Goal: Task Accomplishment & Management: Complete application form

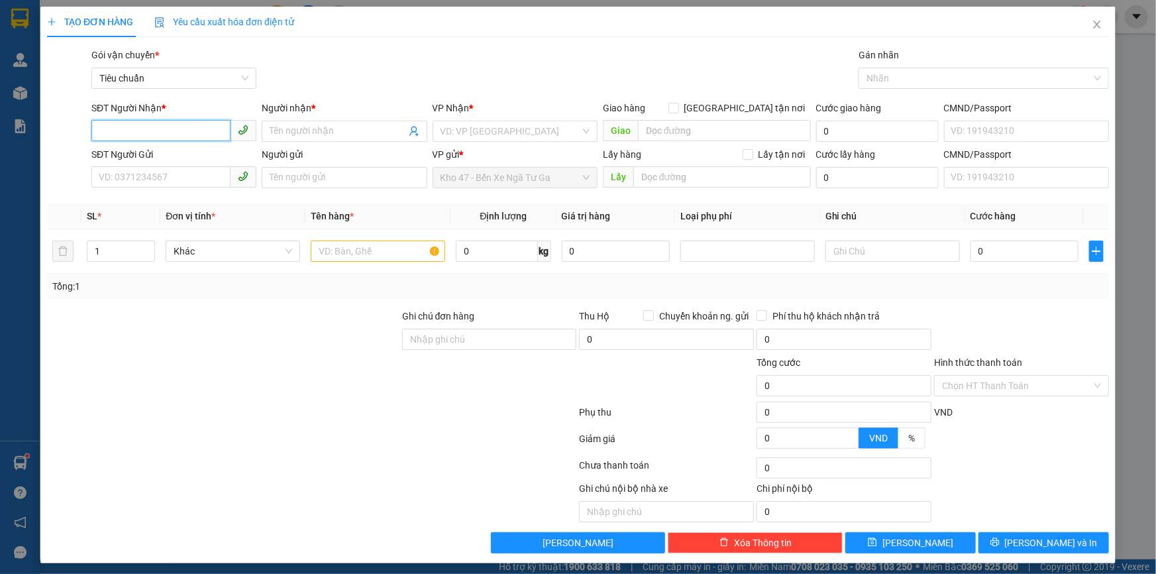
click at [169, 131] on input "SĐT Người Nhận *" at bounding box center [160, 130] width 139 height 21
type input "0966622702"
click at [278, 131] on input "Người nhận *" at bounding box center [338, 131] width 136 height 15
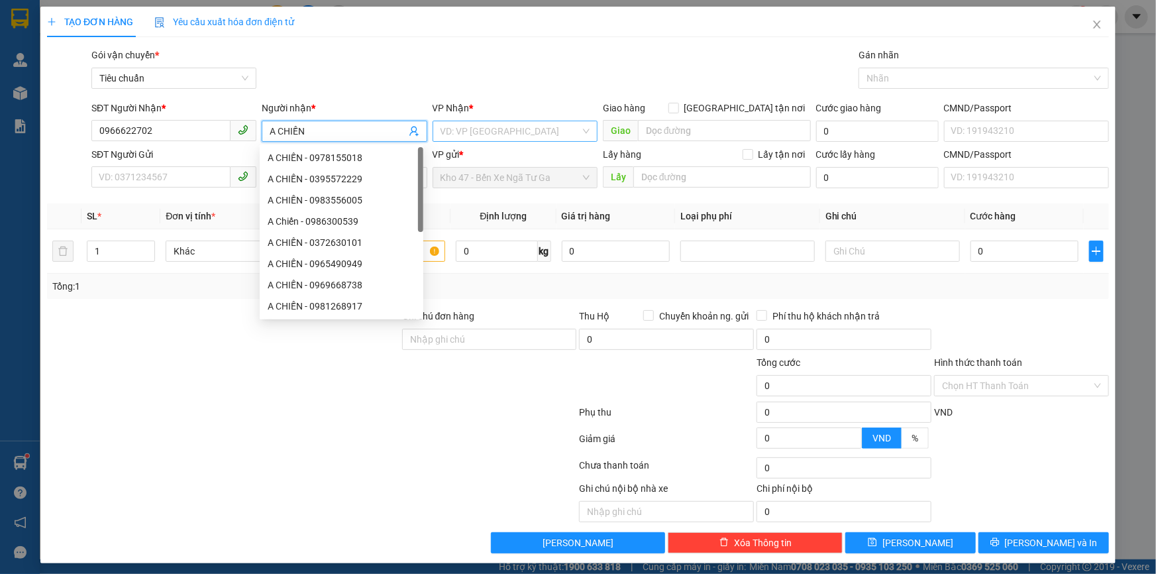
type input "A CHIẾN"
click at [498, 133] on input "search" at bounding box center [511, 131] width 140 height 20
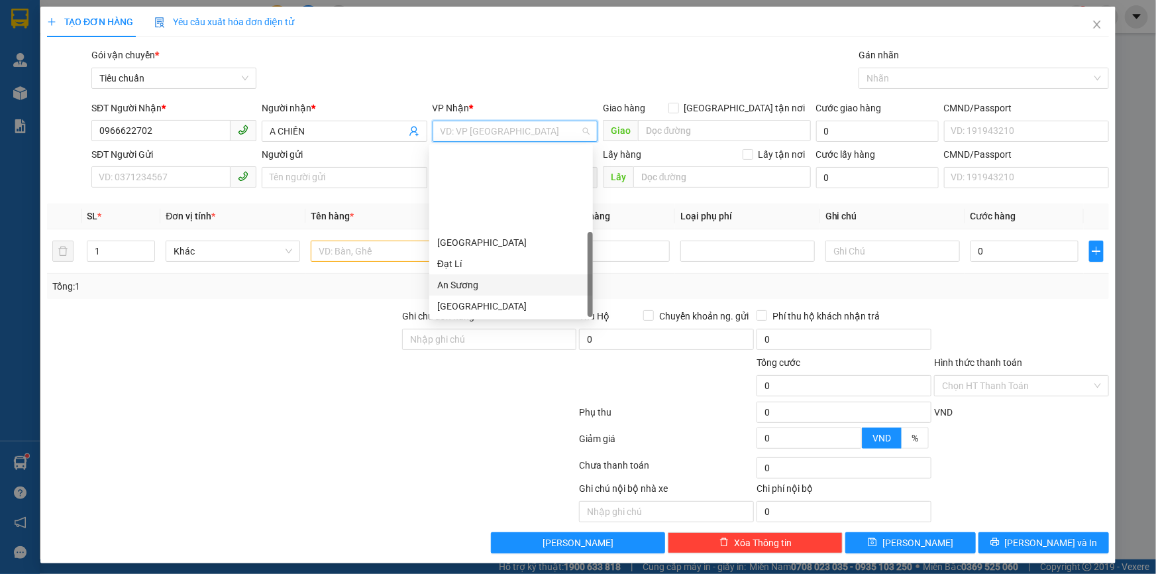
scroll to position [106, 0]
click at [490, 222] on div "Hai Bà Trưng" at bounding box center [511, 221] width 148 height 15
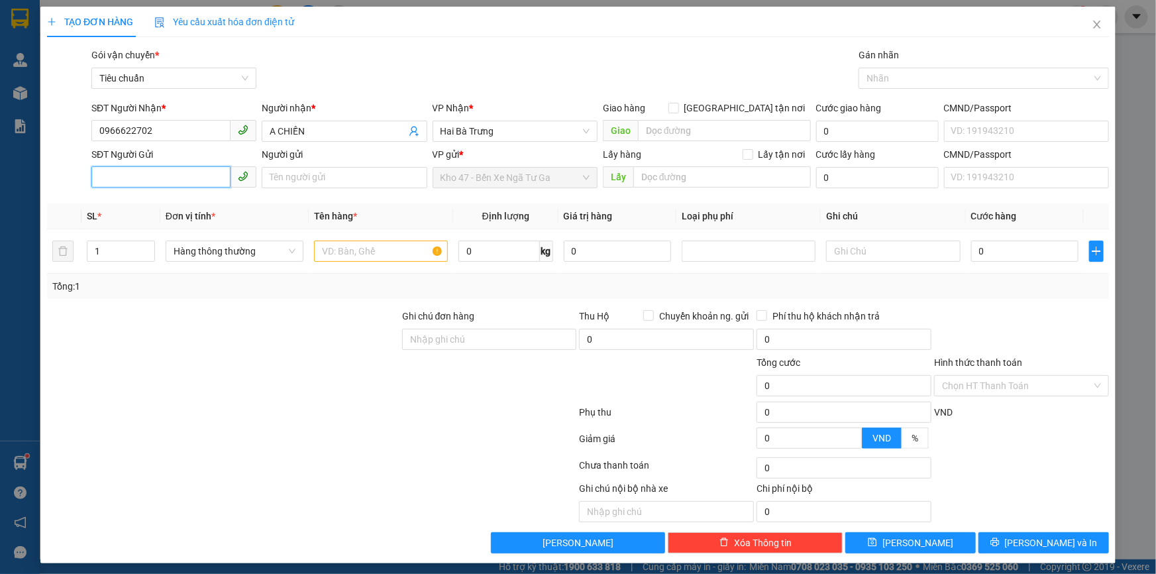
click at [150, 172] on input "SĐT Người Gửi" at bounding box center [160, 176] width 139 height 21
type input "0703693979"
click at [294, 184] on input "Người gửi" at bounding box center [344, 177] width 165 height 21
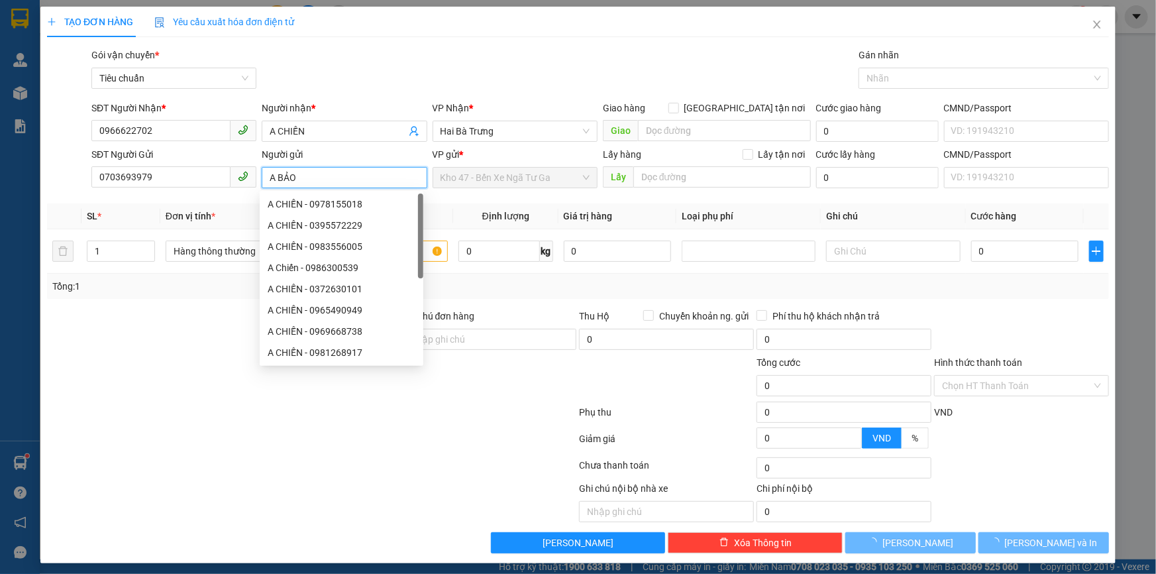
type input "A BẢO"
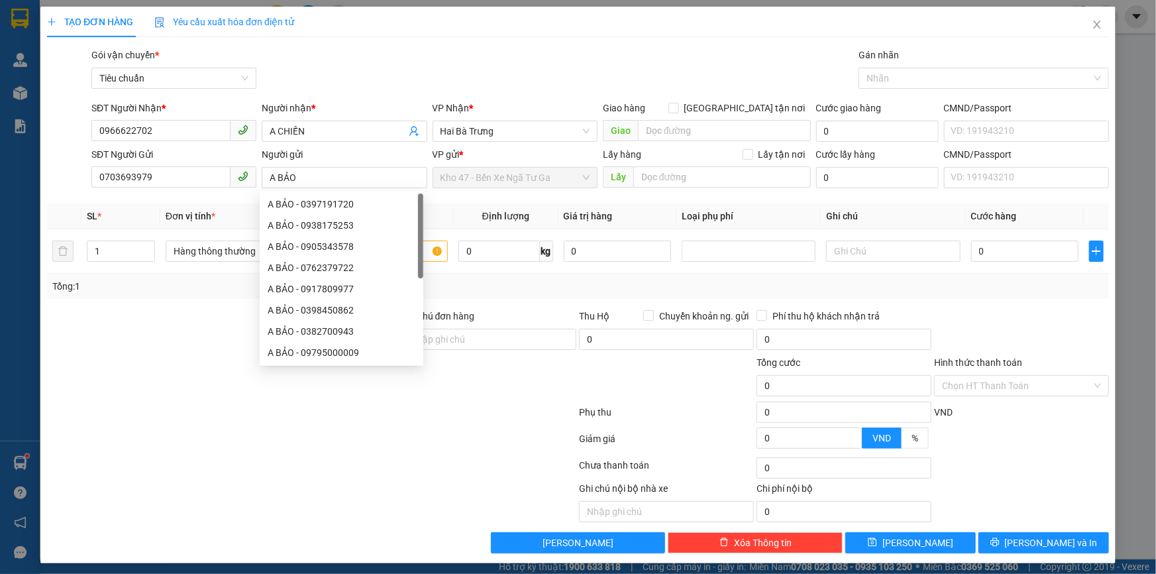
click at [219, 323] on div at bounding box center [223, 332] width 355 height 46
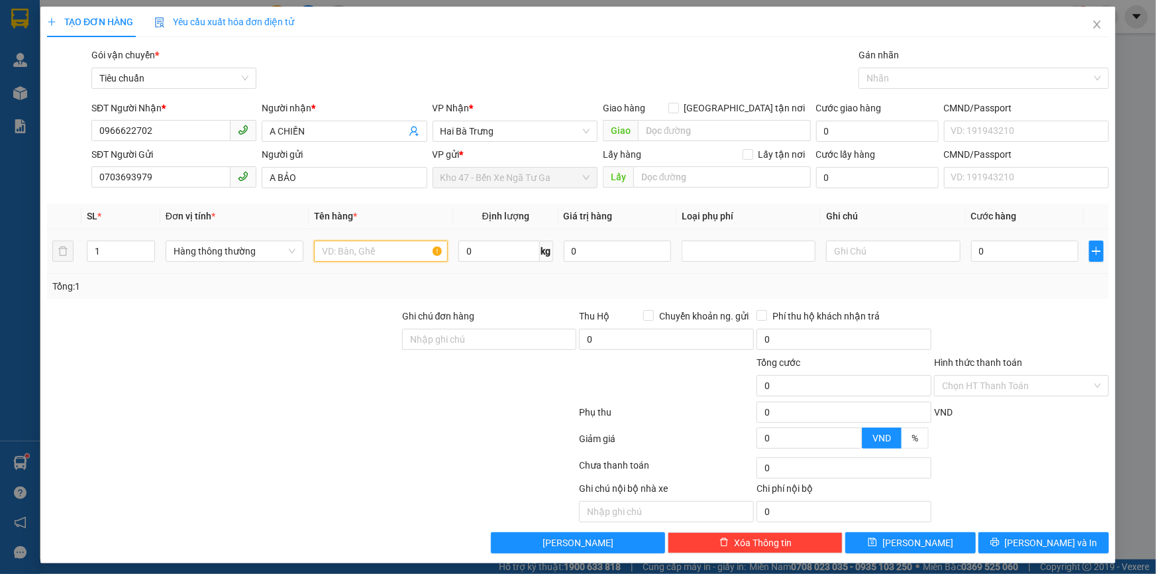
click at [317, 247] on input "text" at bounding box center [381, 251] width 134 height 21
type input "CUA ( ĐÃ TƯ VẤN CHÍNH SÁCH VẬN CHUYỂN)"
click at [910, 245] on input "text" at bounding box center [893, 251] width 134 height 21
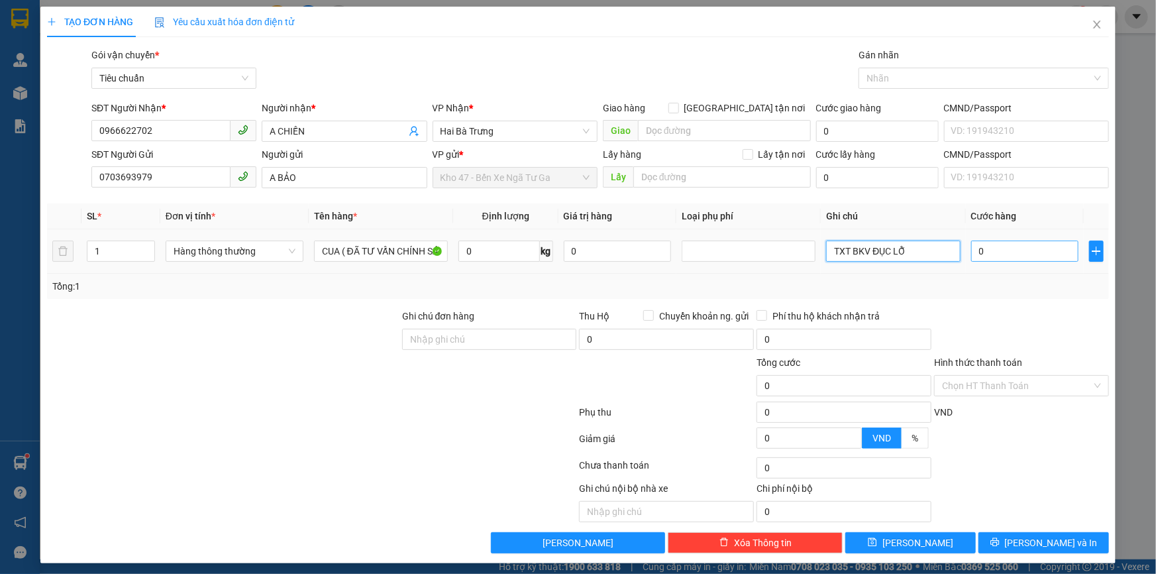
type input "TXT BKV ĐỤC LỖ"
type input "5"
type input "50"
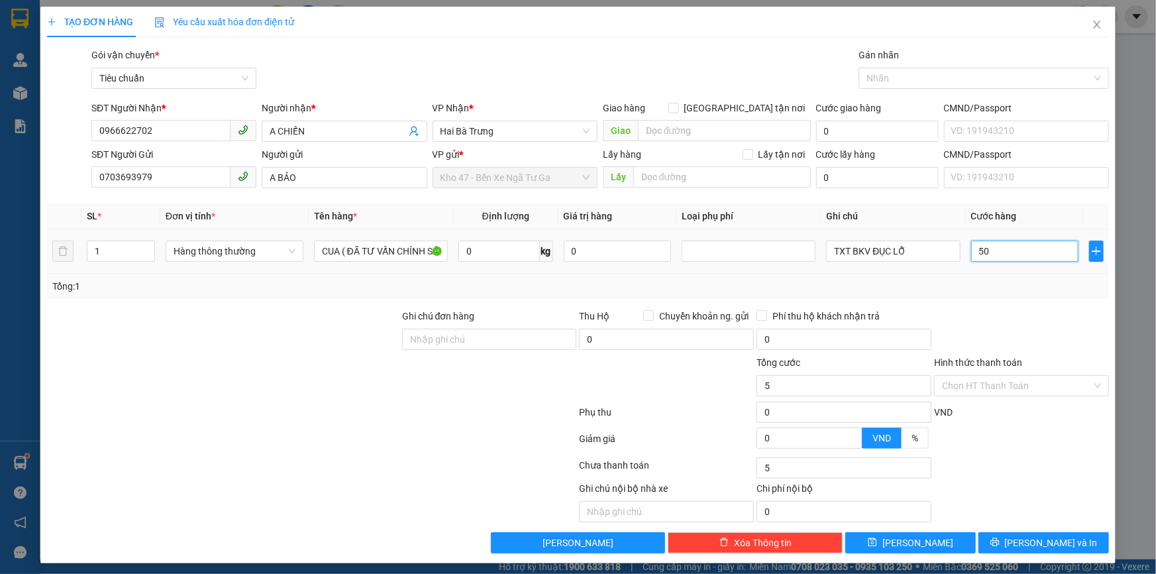
type input "50"
type input "50.000"
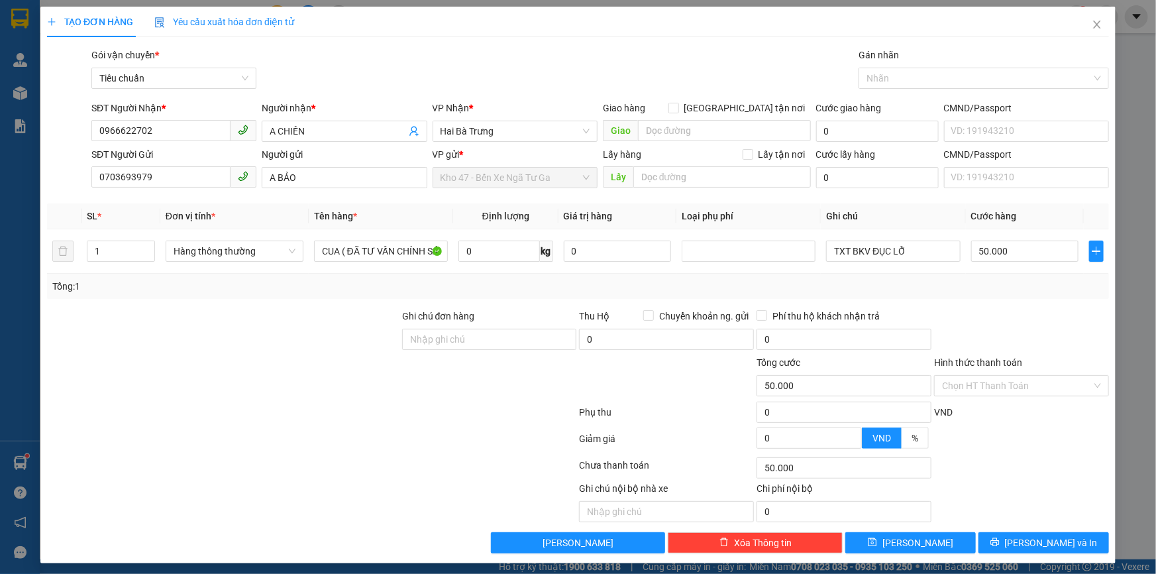
click at [1039, 315] on div at bounding box center [1022, 332] width 178 height 46
click at [999, 543] on icon "printer" at bounding box center [995, 542] width 9 height 9
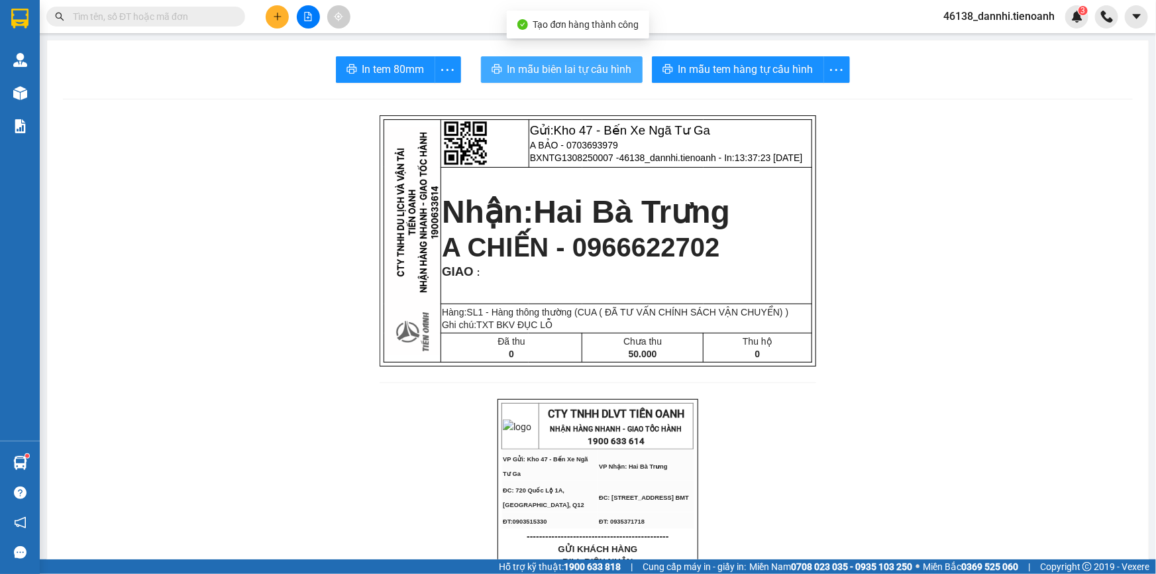
click at [572, 74] on span "In mẫu biên lai tự cấu hình" at bounding box center [570, 69] width 125 height 17
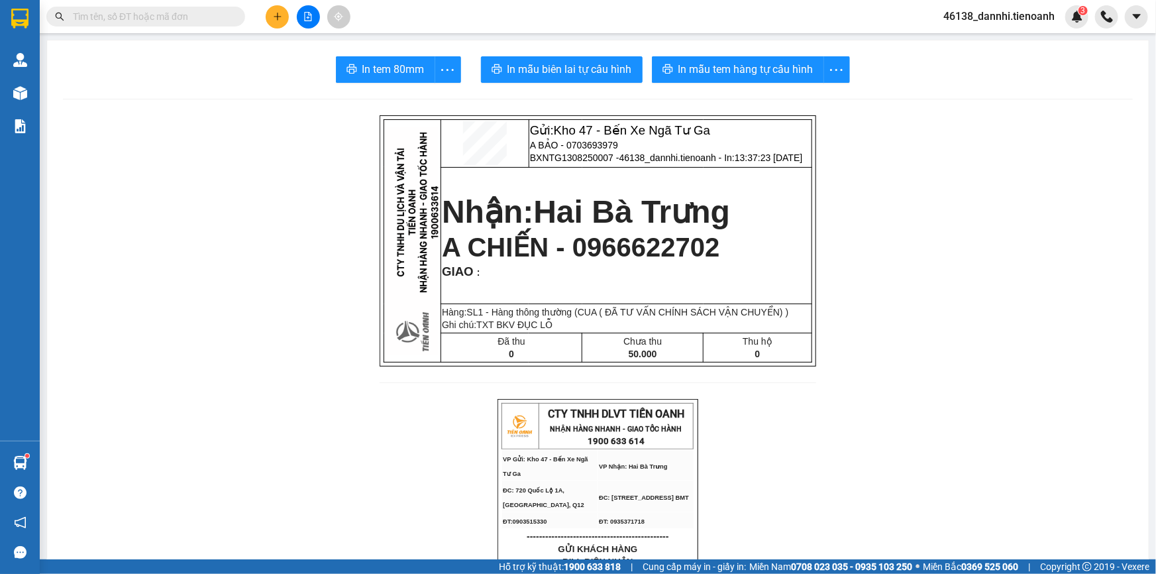
click at [749, 76] on span "In mẫu tem hàng tự cấu hình" at bounding box center [745, 69] width 135 height 17
click at [152, 13] on input "text" at bounding box center [151, 16] width 156 height 15
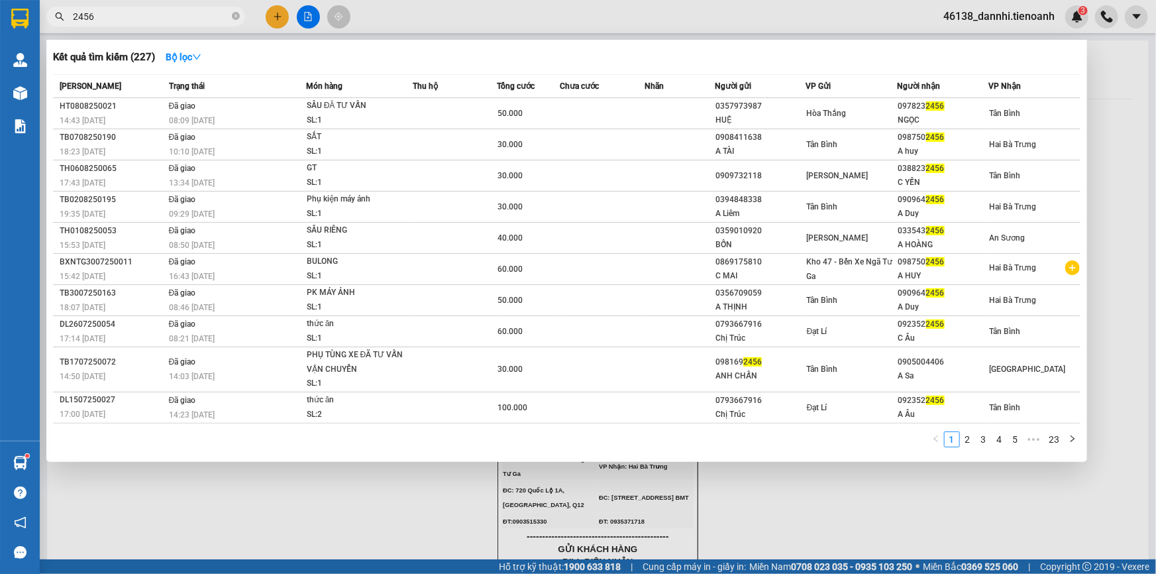
click at [176, 21] on input "2456" at bounding box center [151, 16] width 156 height 15
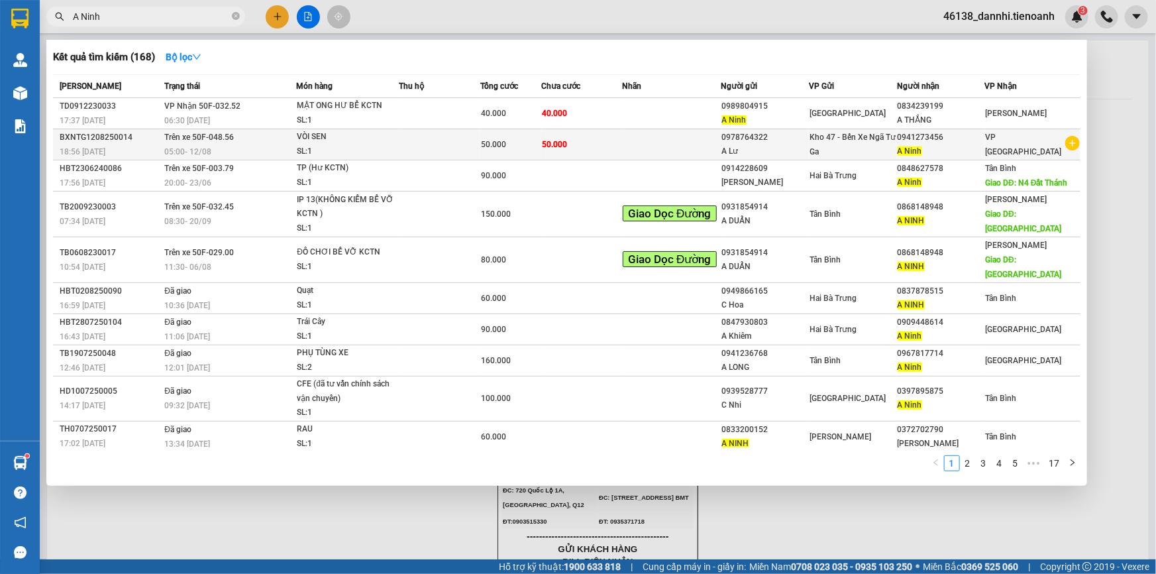
type input "A Ninh"
click at [550, 136] on td "50.000" at bounding box center [581, 144] width 81 height 31
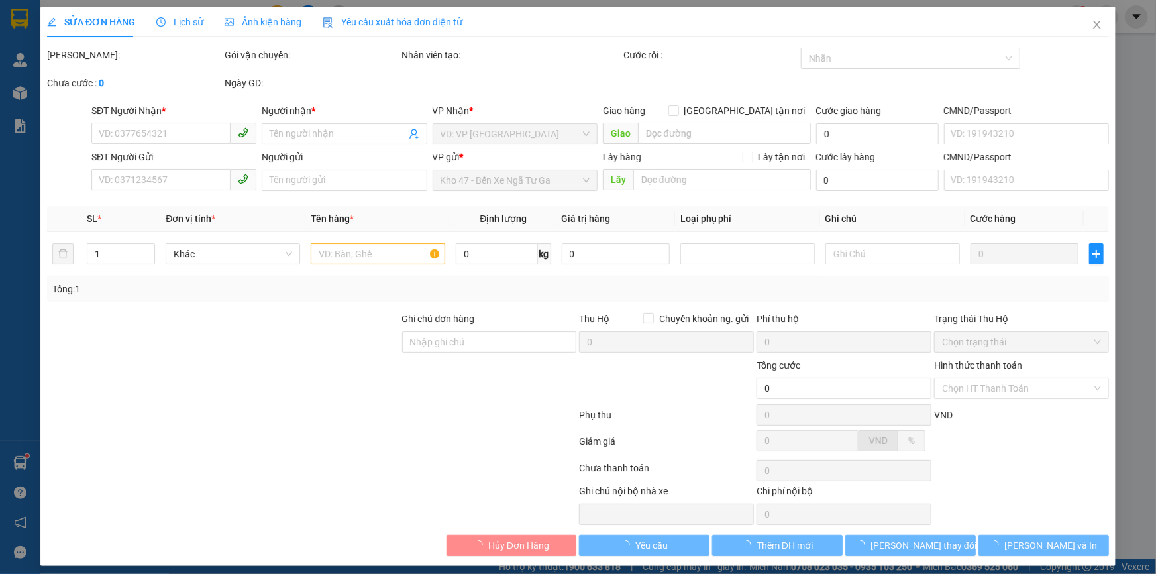
type input "0941273456"
type input "A Ninh"
type input "0978764322"
type input "A Lư"
type input "50.000"
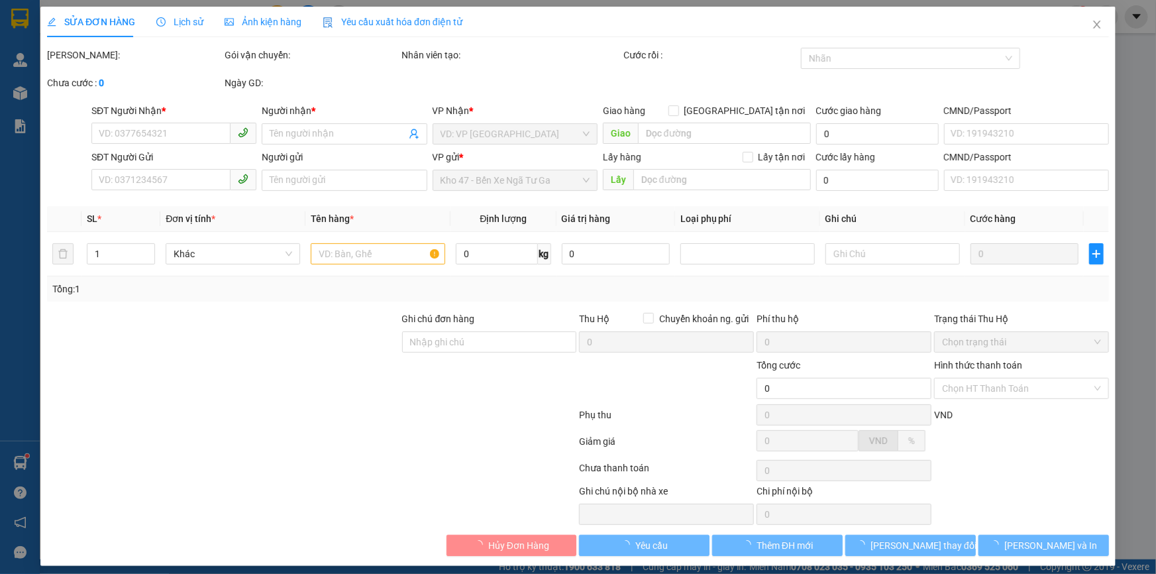
type input "50.000"
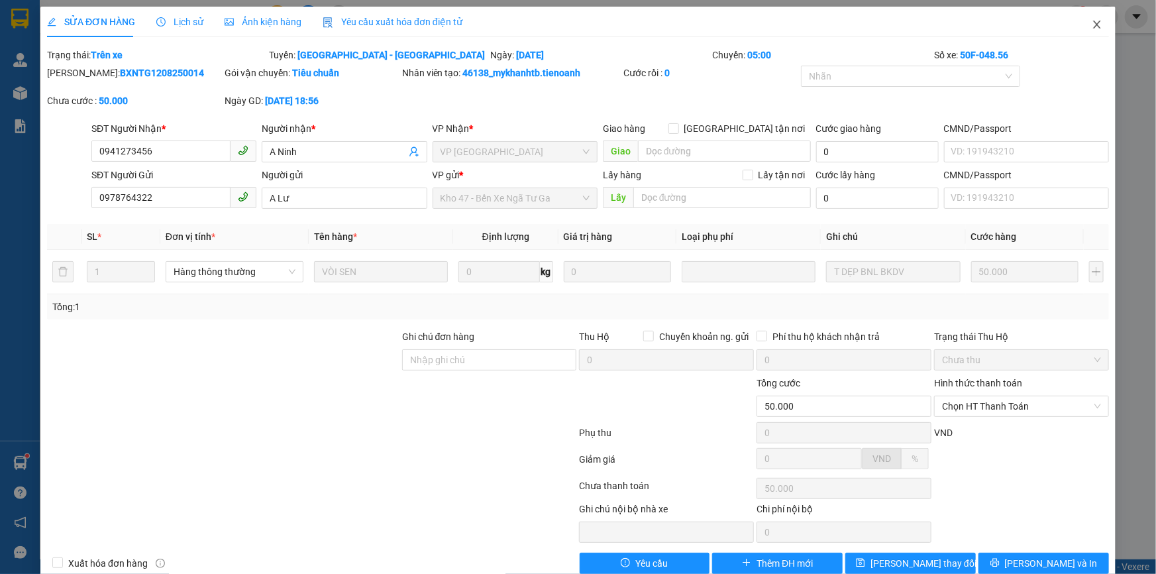
click at [1092, 27] on icon "close" at bounding box center [1097, 24] width 11 height 11
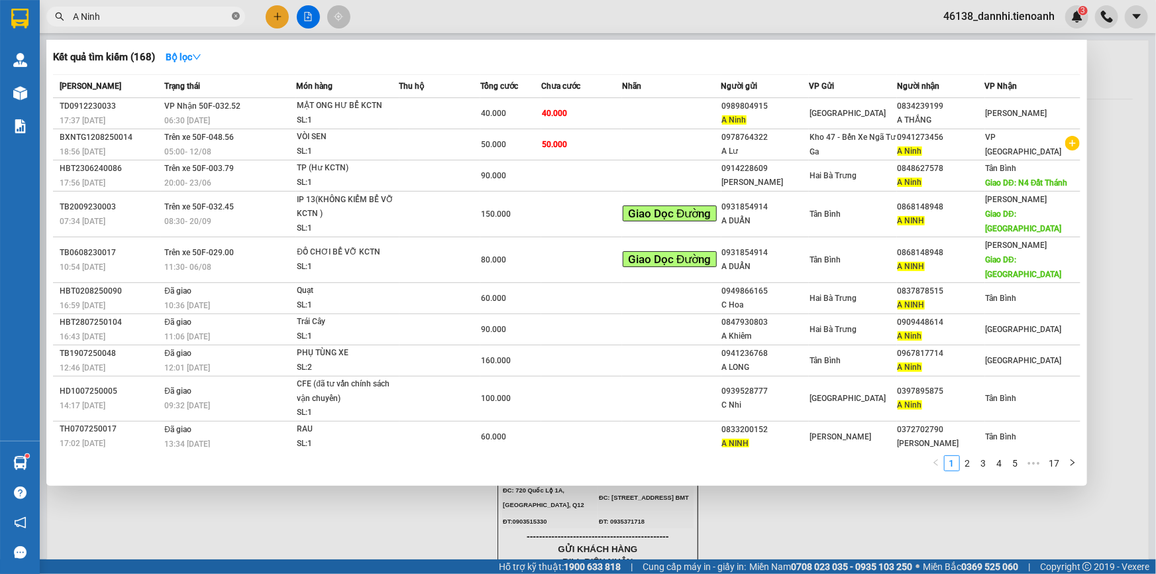
drag, startPoint x: 237, startPoint y: 15, endPoint x: 219, endPoint y: 1, distance: 22.1
click at [236, 15] on icon "close-circle" at bounding box center [236, 16] width 8 height 8
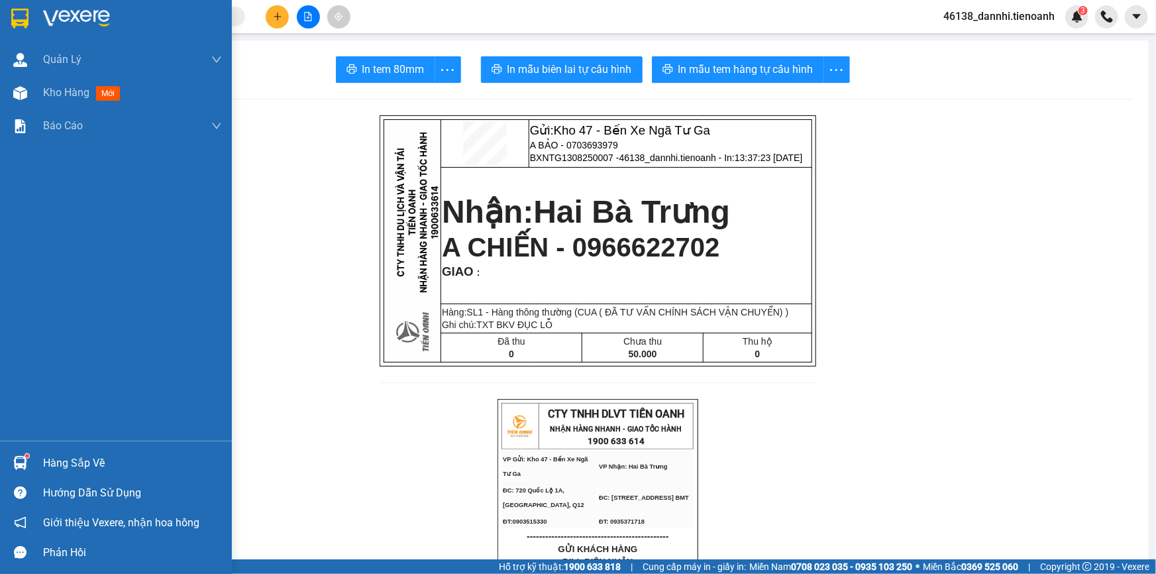
drag, startPoint x: 1, startPoint y: 21, endPoint x: 10, endPoint y: 19, distance: 9.6
click at [2, 21] on div at bounding box center [116, 21] width 232 height 43
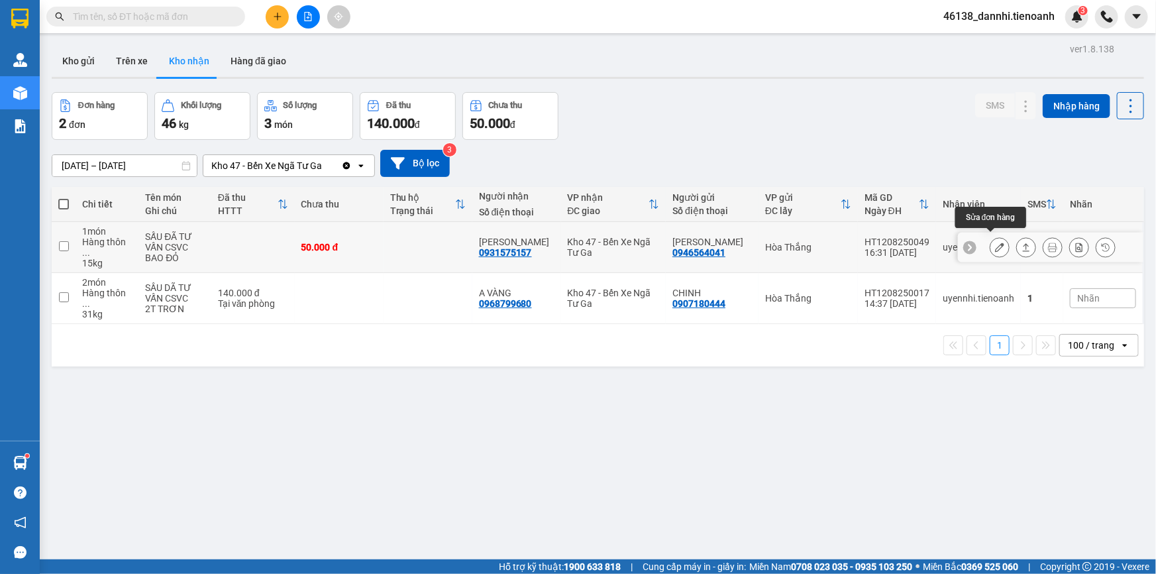
click at [995, 244] on icon at bounding box center [999, 247] width 9 height 9
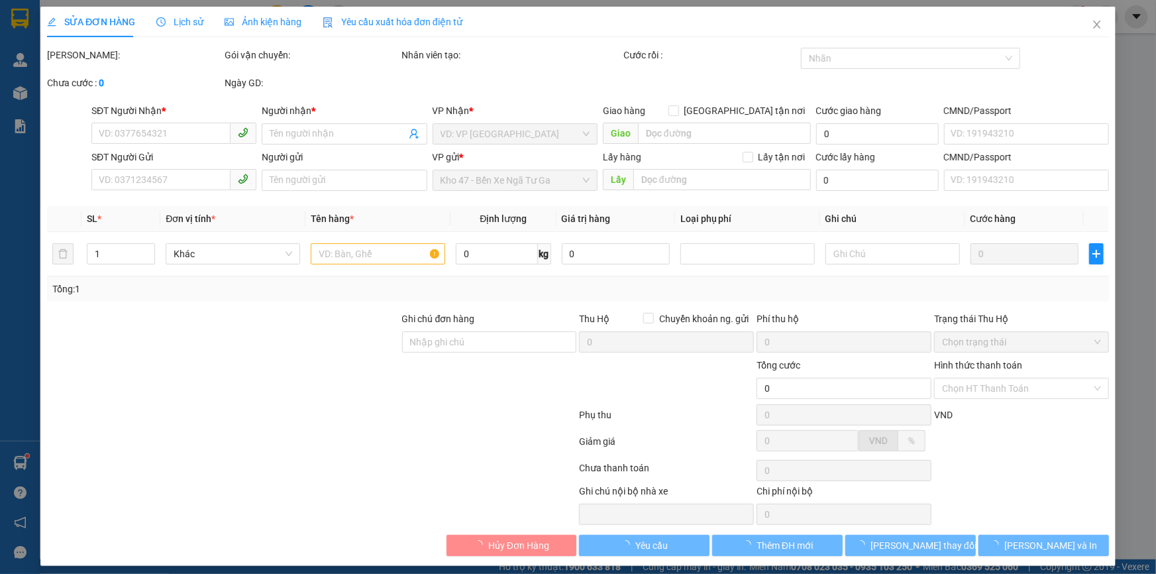
type input "0931575157"
type input "[PERSON_NAME]"
type input "0946564041"
type input "[PERSON_NAME]"
type input "50.000"
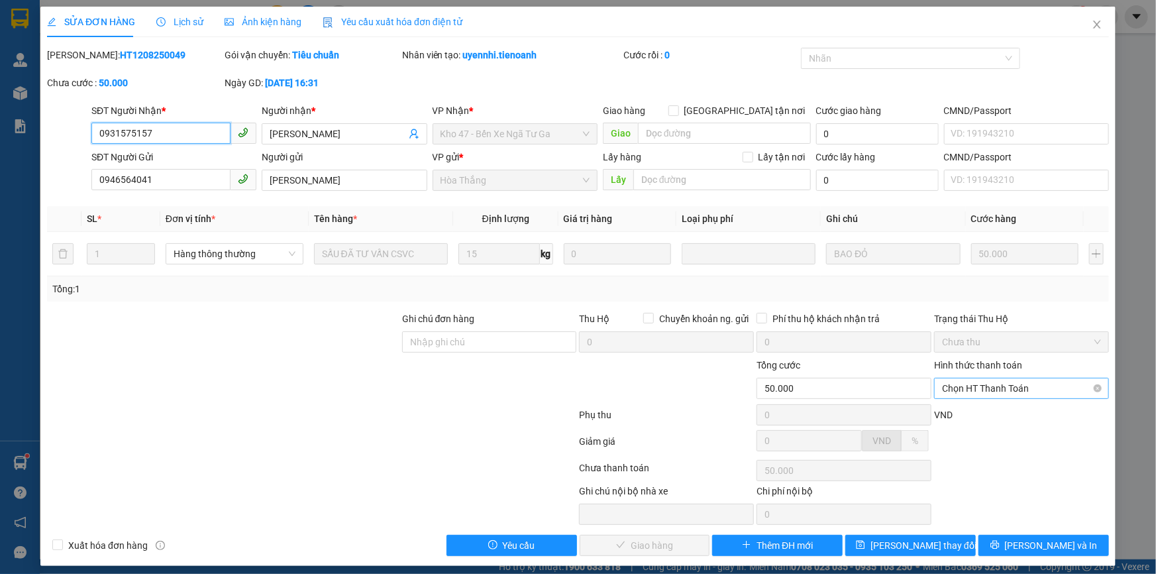
click at [998, 391] on span "Chọn HT Thanh Toán" at bounding box center [1021, 388] width 159 height 20
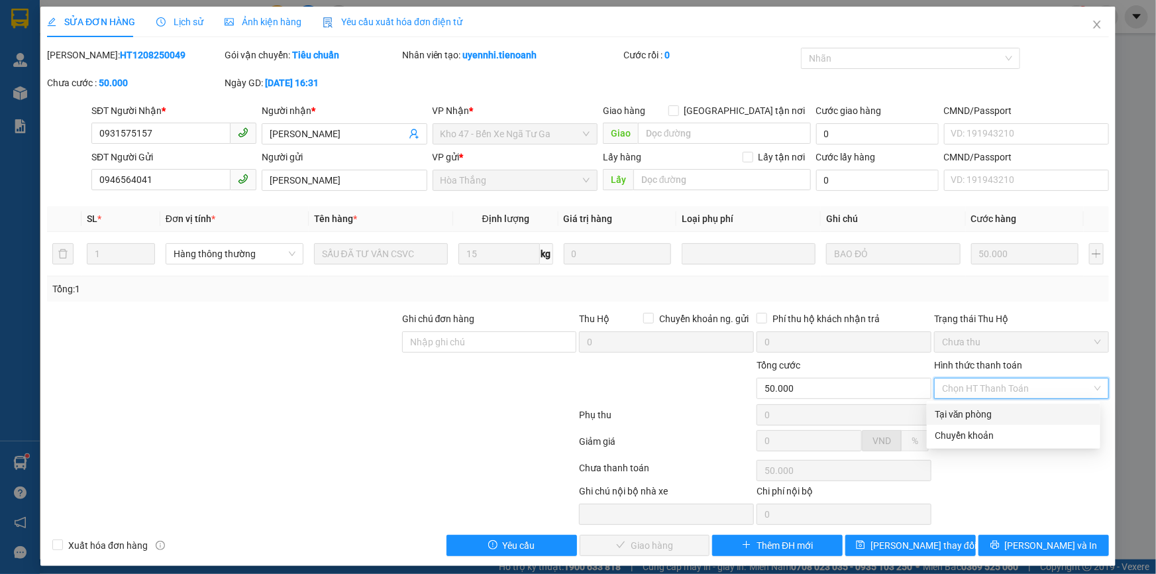
click at [972, 412] on div "Tại văn phòng" at bounding box center [1014, 414] width 158 height 15
type input "0"
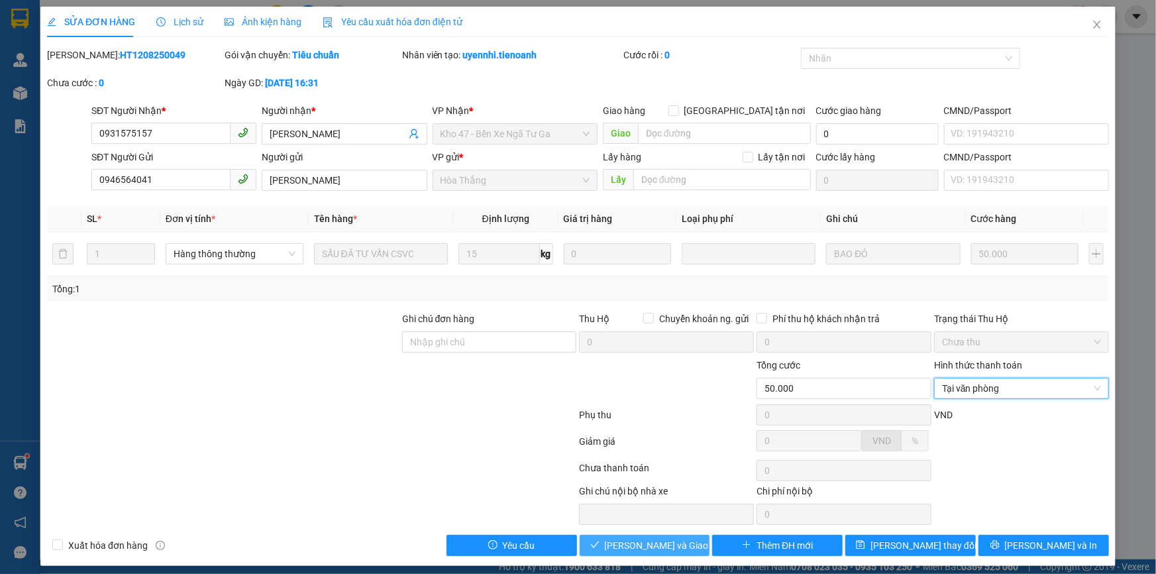
click at [605, 535] on button "[PERSON_NAME] và Giao hàng" at bounding box center [645, 545] width 131 height 21
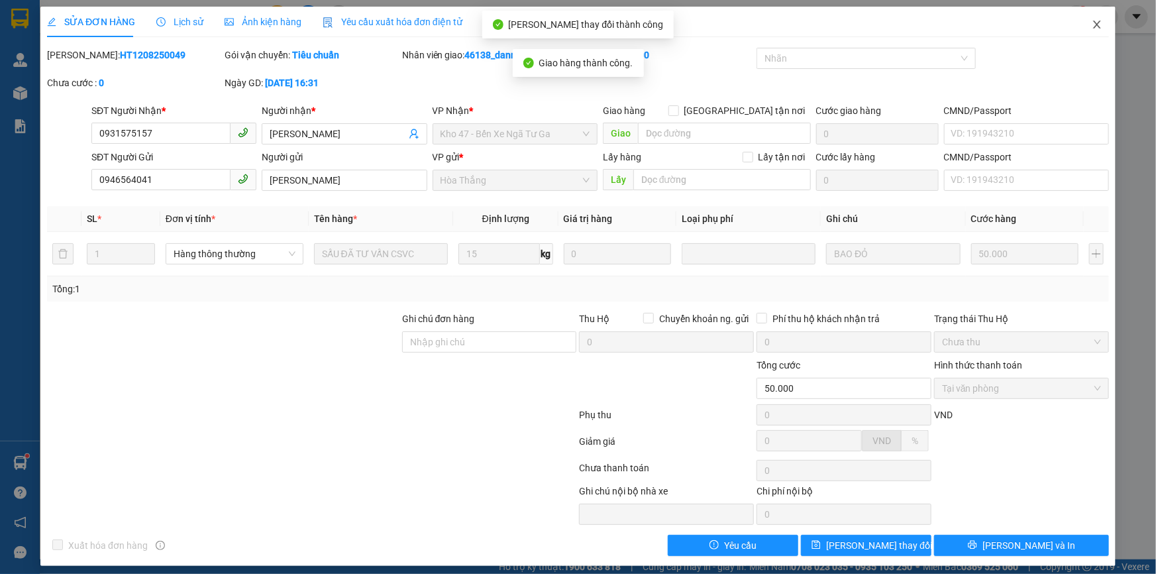
click at [1079, 27] on span "Close" at bounding box center [1097, 25] width 37 height 37
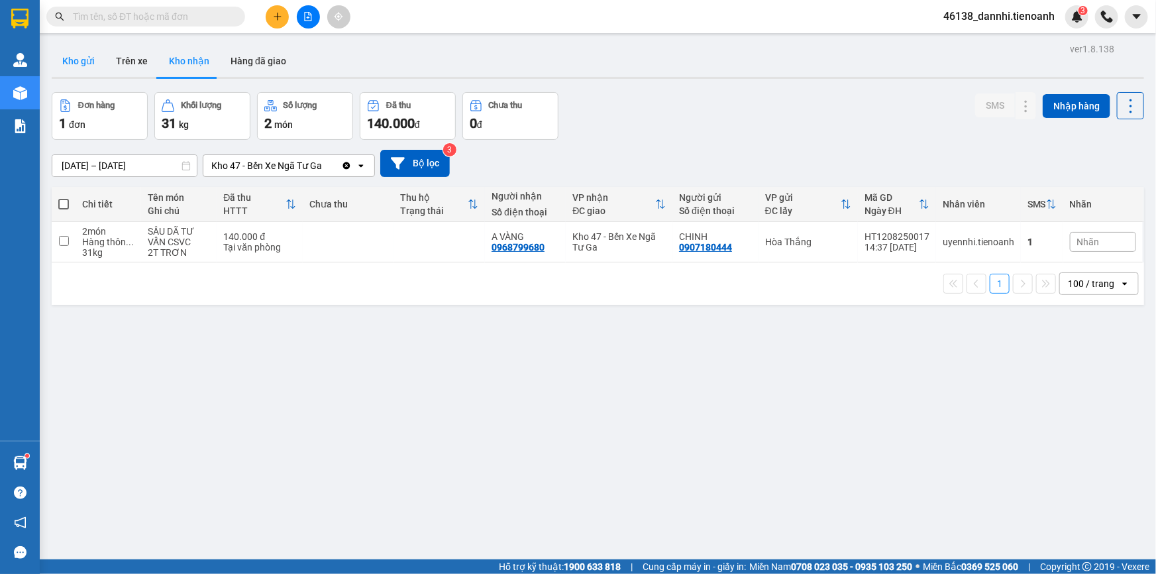
click at [69, 67] on button "Kho gửi" at bounding box center [79, 61] width 54 height 32
